Goal: Check status: Check status

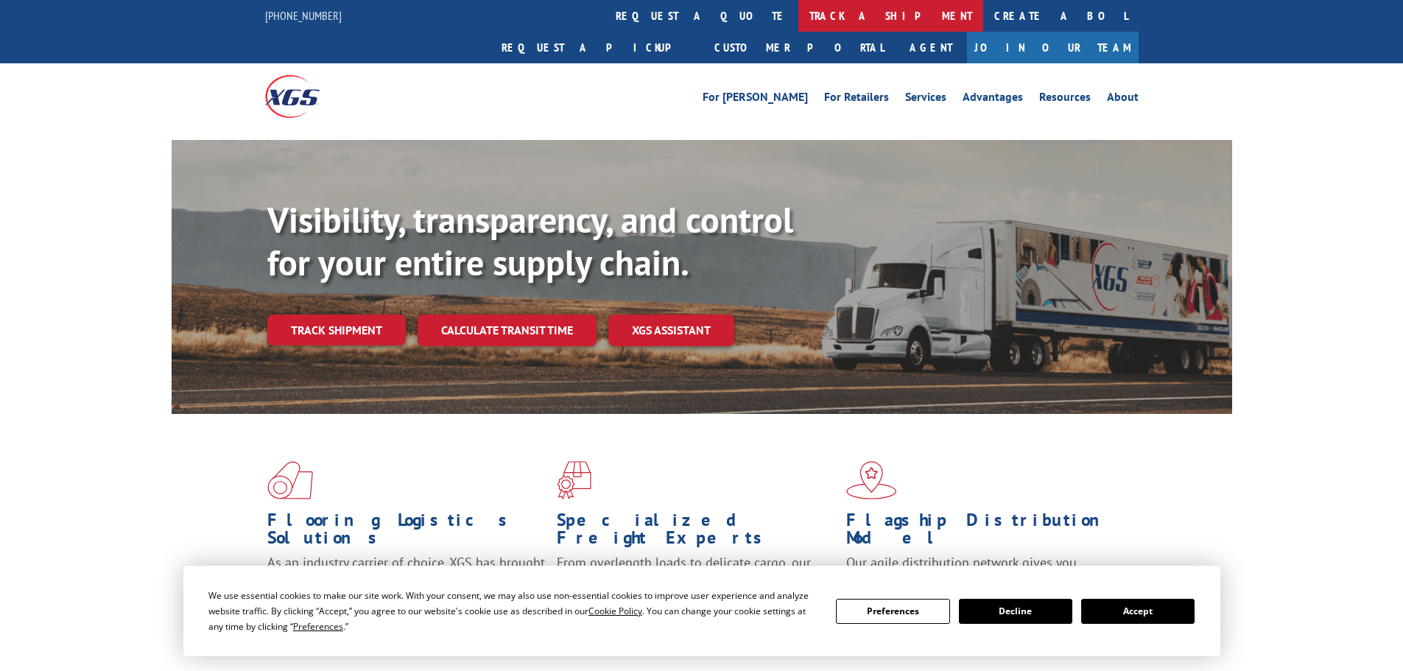
click at [798, 15] on link "track a shipment" at bounding box center [890, 16] width 185 height 32
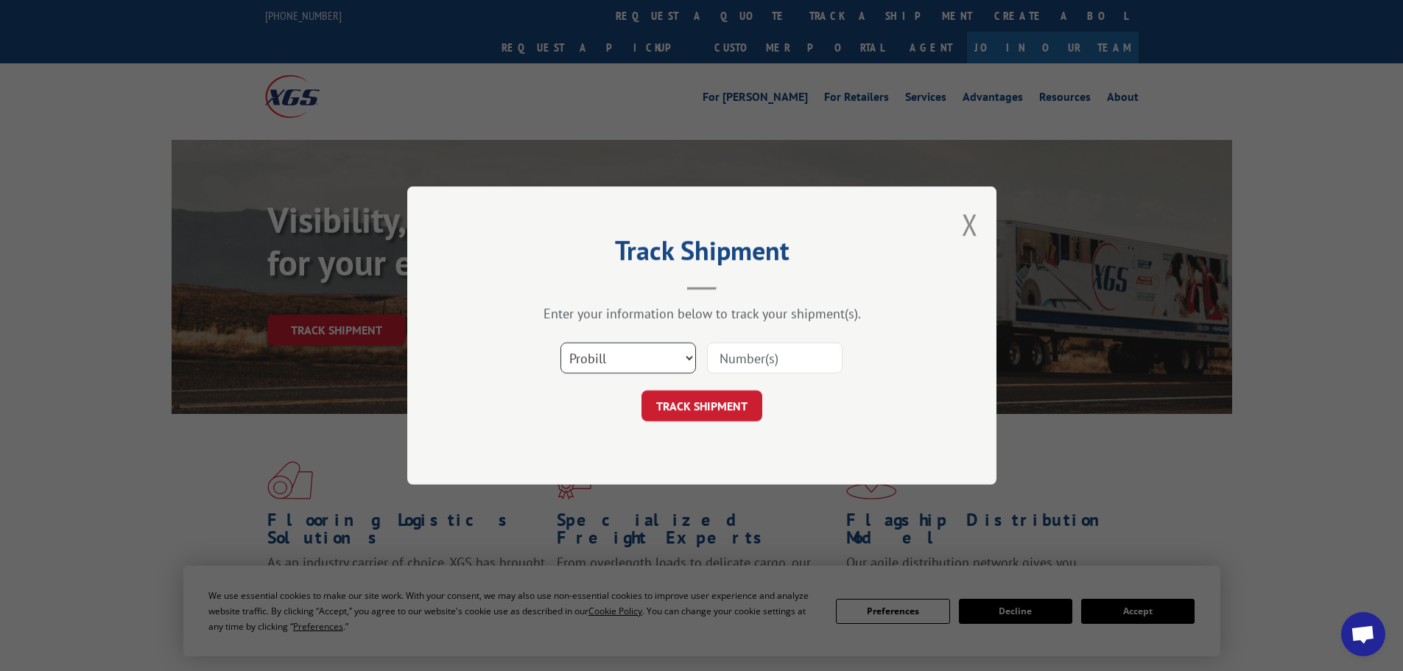
click at [619, 359] on select "Select category... Probill BOL PO" at bounding box center [629, 358] width 136 height 31
select select "bol"
click at [561, 343] on select "Select category... Probill BOL PO" at bounding box center [629, 358] width 136 height 31
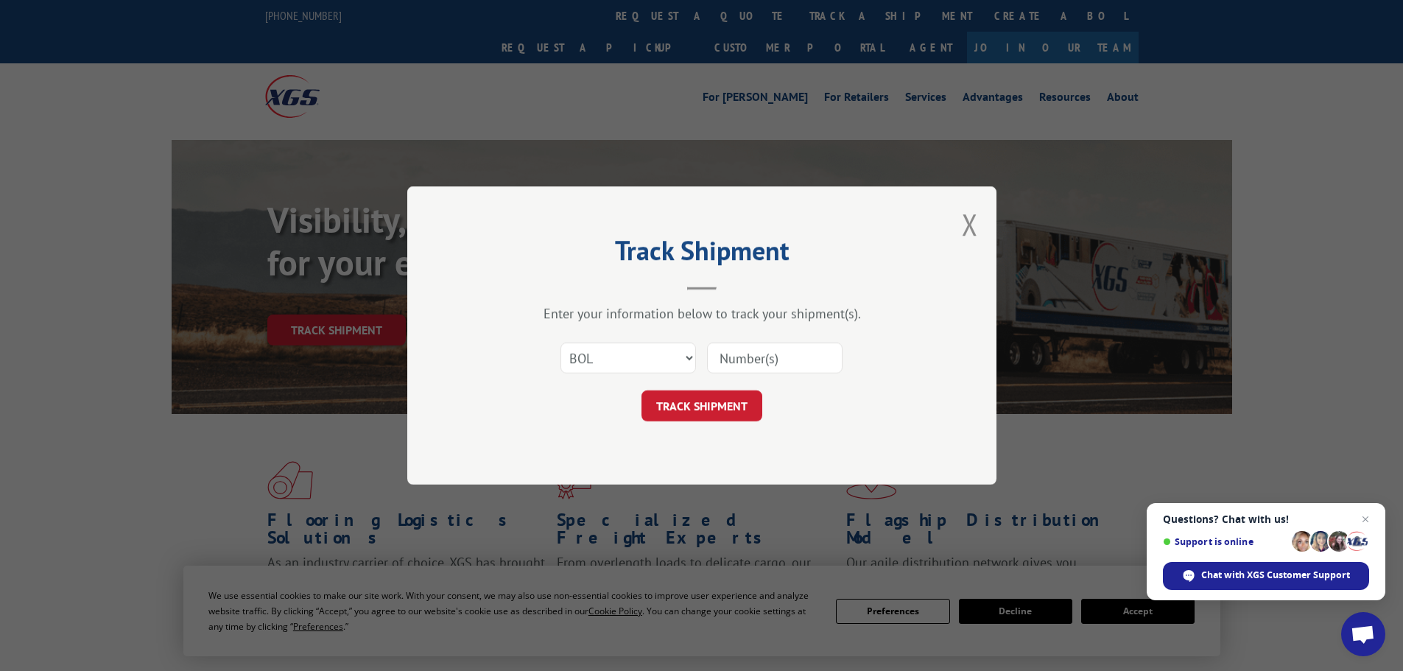
click at [735, 359] on input at bounding box center [775, 358] width 136 height 31
paste input "7041148"
type input "7041148"
click at [695, 399] on button "TRACK SHIPMENT" at bounding box center [702, 405] width 121 height 31
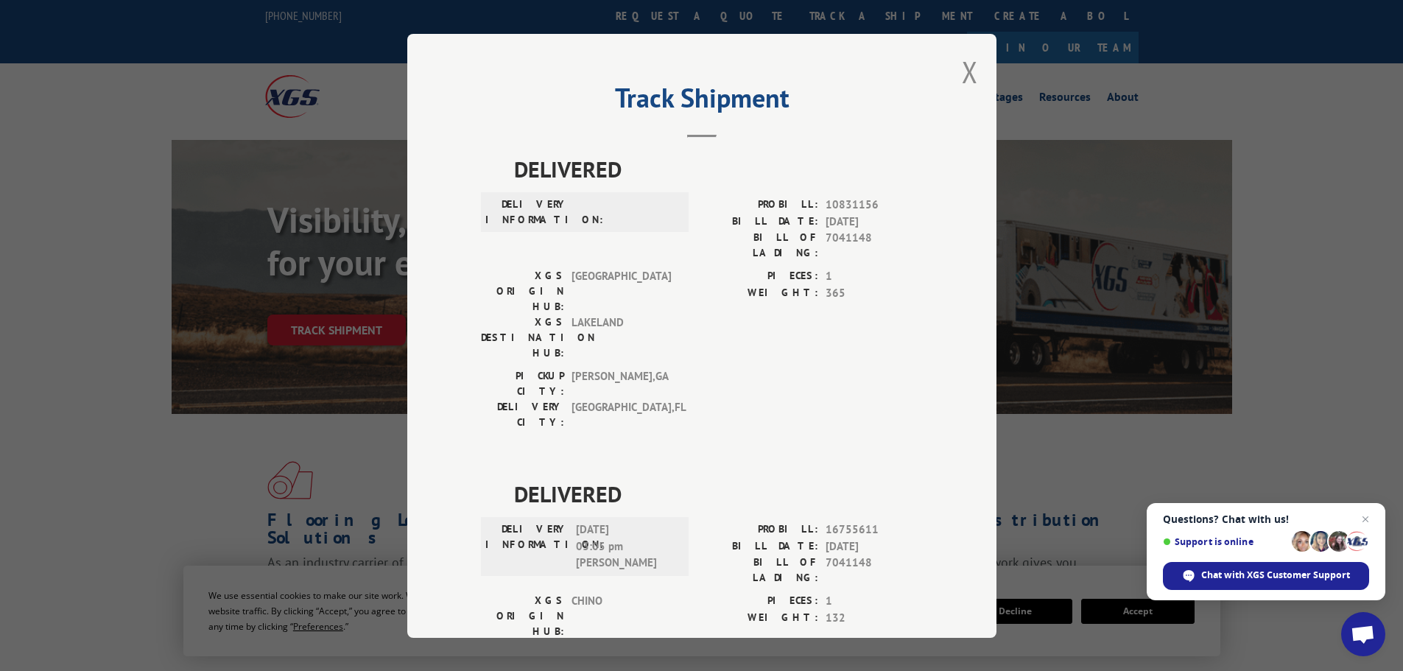
scroll to position [55, 0]
